Goal: Browse casually

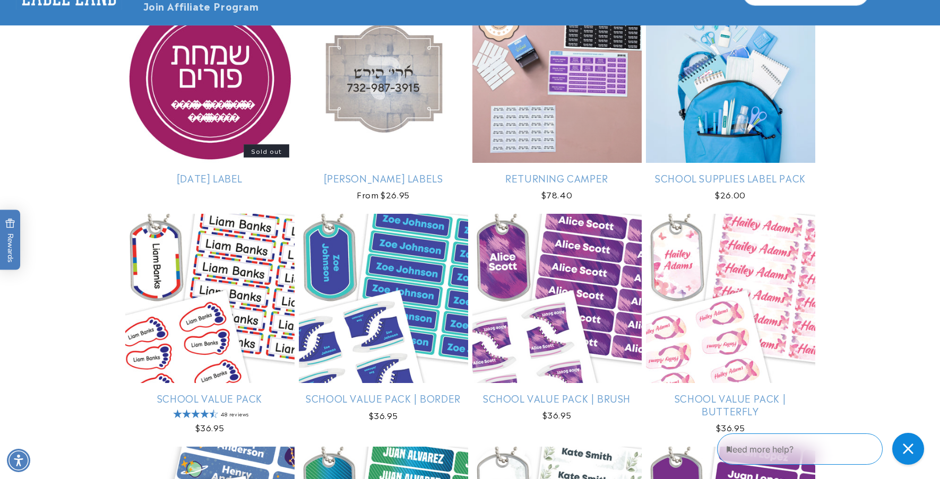
scroll to position [2241, 0]
